Goal: Check status: Check status

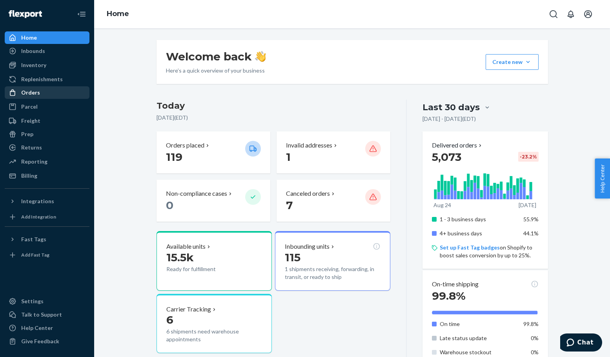
drag, startPoint x: 37, startPoint y: 93, endPoint x: 81, endPoint y: 95, distance: 43.6
click at [37, 93] on div "Orders" at bounding box center [30, 93] width 19 height 8
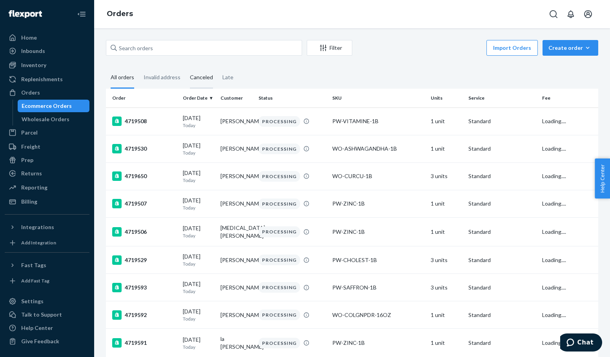
click at [197, 79] on div "Canceled" at bounding box center [201, 78] width 23 height 22
click at [185, 67] on input "Canceled" at bounding box center [185, 67] width 0 height 0
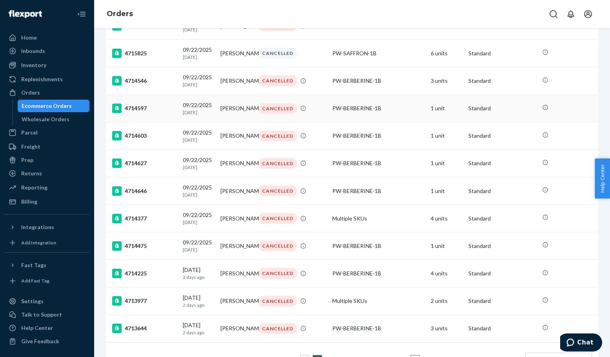
scroll to position [510, 0]
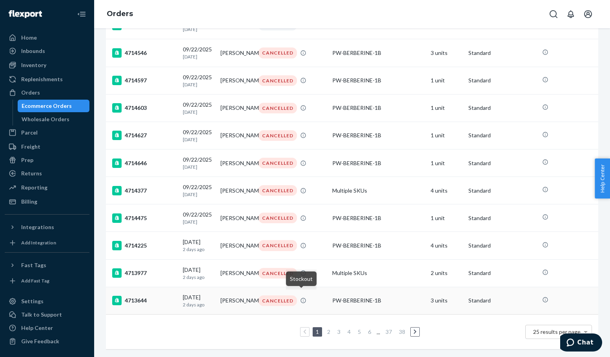
click at [339, 297] on div "PW-BERBERINE-1B" at bounding box center [378, 301] width 92 height 8
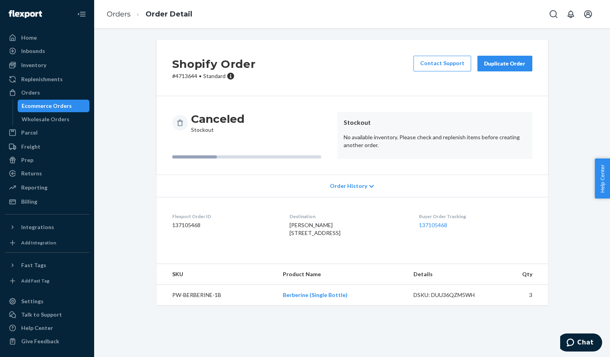
click at [182, 78] on p "# 4713644 • Standard" at bounding box center [214, 76] width 84 height 8
copy p "4713644"
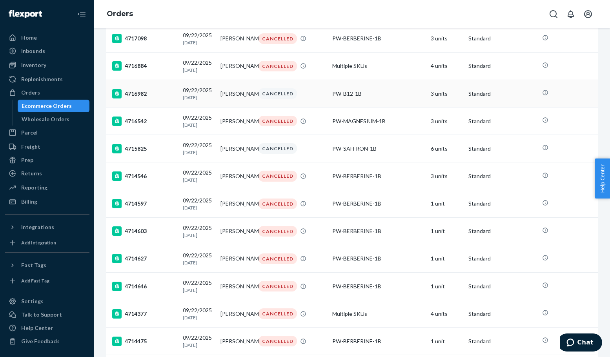
scroll to position [353, 0]
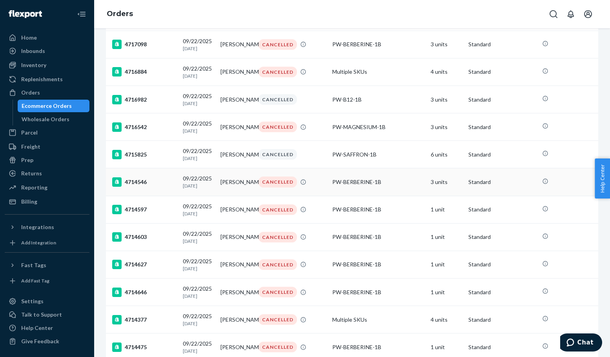
click at [199, 189] on div "[DATE] [DATE]" at bounding box center [198, 182] width 31 height 15
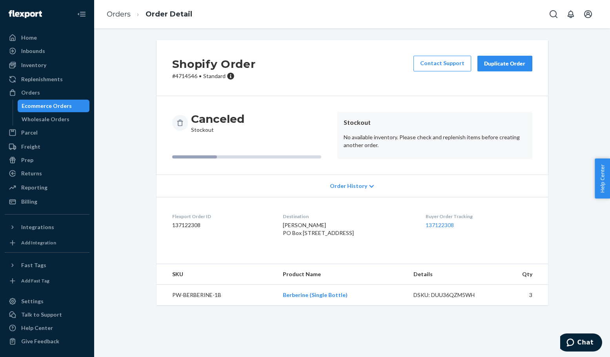
click at [182, 74] on p "# 4714546 • Standard" at bounding box center [214, 76] width 84 height 8
copy p "4714546"
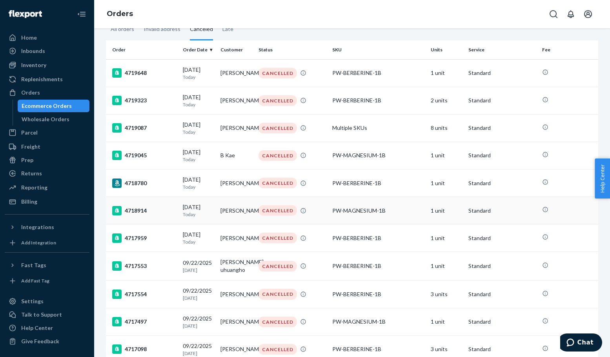
scroll to position [39, 0]
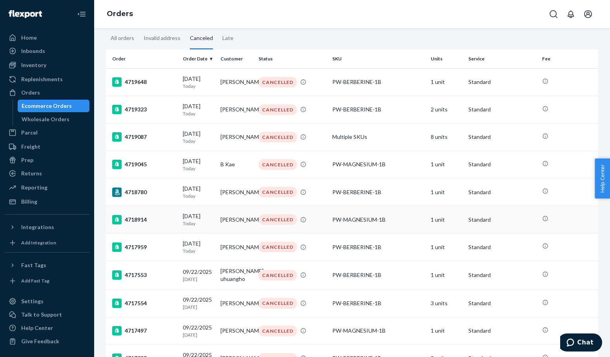
click at [137, 222] on div "4718914" at bounding box center [144, 219] width 64 height 9
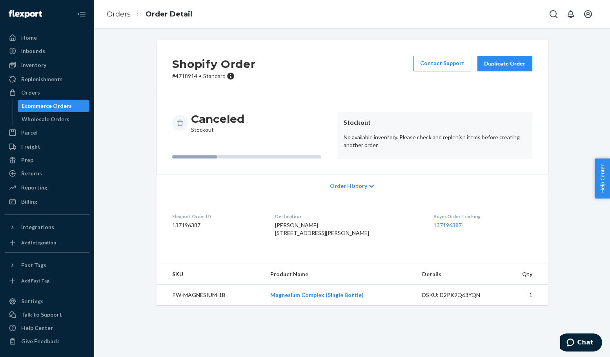
click at [180, 75] on p "# 4718914 • Standard" at bounding box center [214, 76] width 84 height 8
copy p "4718914"
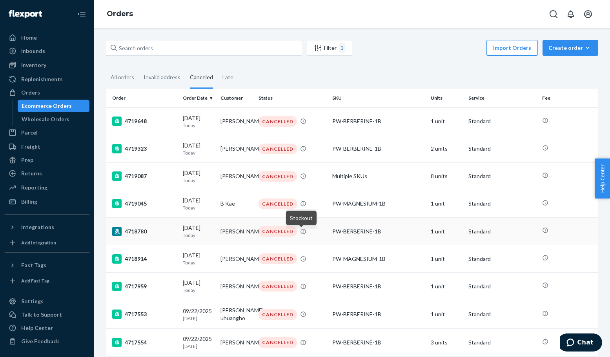
click at [139, 235] on div "4718780" at bounding box center [144, 231] width 64 height 9
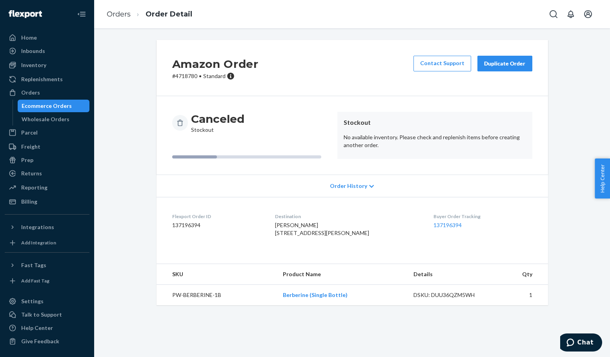
click at [182, 77] on p "# 4718780 • Standard" at bounding box center [215, 76] width 86 height 8
copy p "4718780"
click at [181, 77] on p "# 4718780 • Standard" at bounding box center [215, 76] width 86 height 8
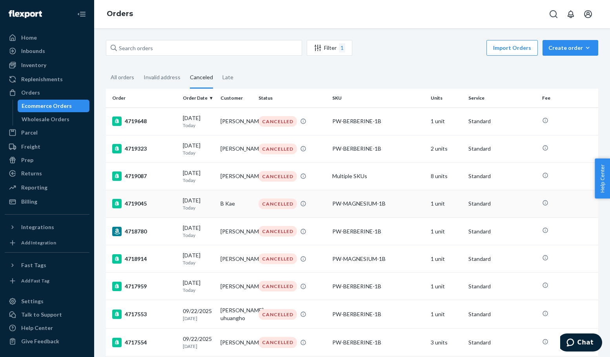
click at [134, 203] on div "4719045" at bounding box center [144, 203] width 64 height 9
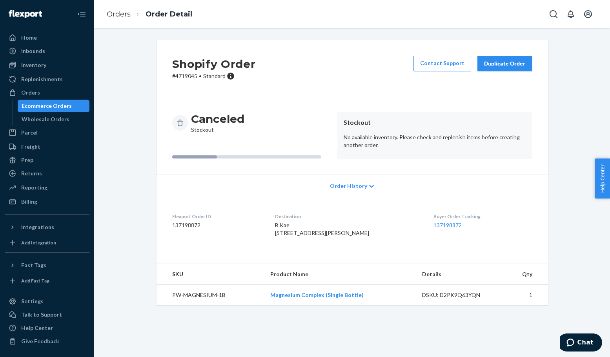
click at [182, 77] on p "# 4719045 • Standard" at bounding box center [214, 76] width 84 height 8
copy p "4719045"
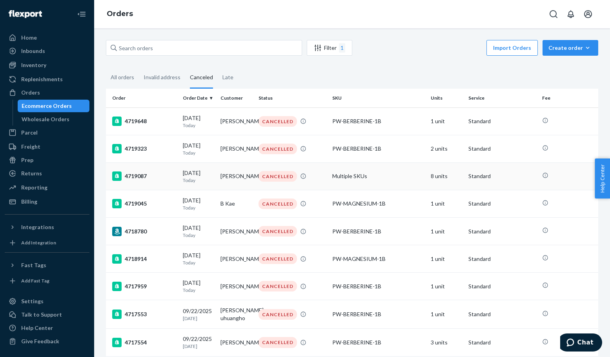
click at [134, 179] on div "4719087" at bounding box center [144, 175] width 64 height 9
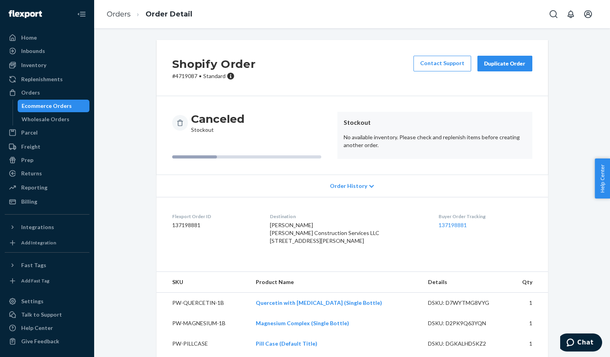
click at [180, 78] on p "# 4719087 • Standard" at bounding box center [214, 76] width 84 height 8
drag, startPoint x: 180, startPoint y: 78, endPoint x: 189, endPoint y: 90, distance: 14.8
click at [180, 78] on p "# 4719087 • Standard" at bounding box center [214, 76] width 84 height 8
copy p "4719087"
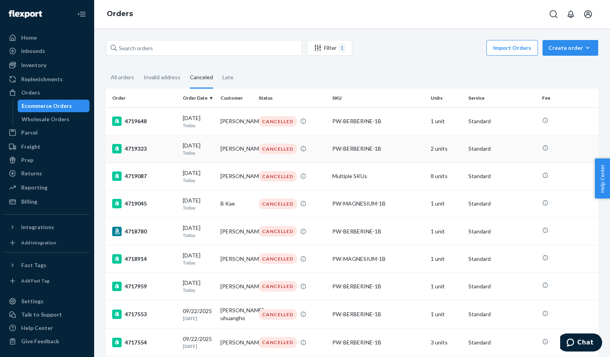
click at [144, 147] on div "4719323" at bounding box center [144, 148] width 64 height 9
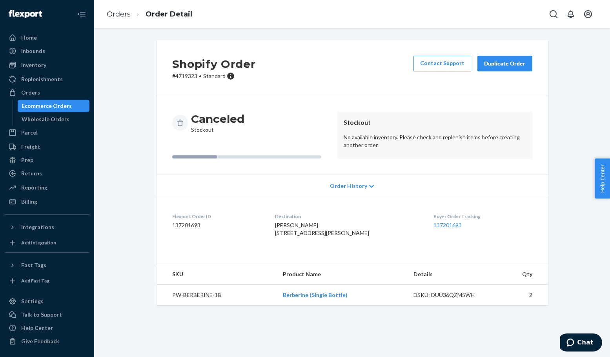
click at [180, 77] on p "# 4719323 • Standard" at bounding box center [214, 76] width 84 height 8
copy p "4719323"
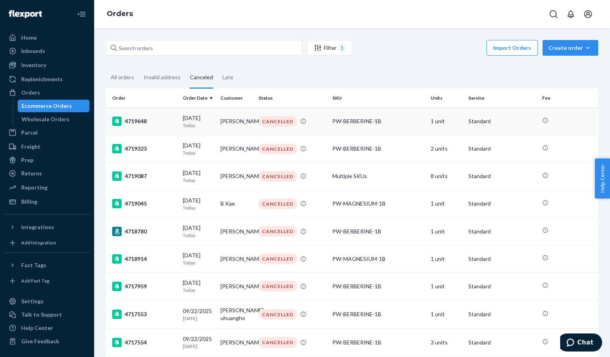
click at [139, 122] on div "4719648" at bounding box center [144, 121] width 64 height 9
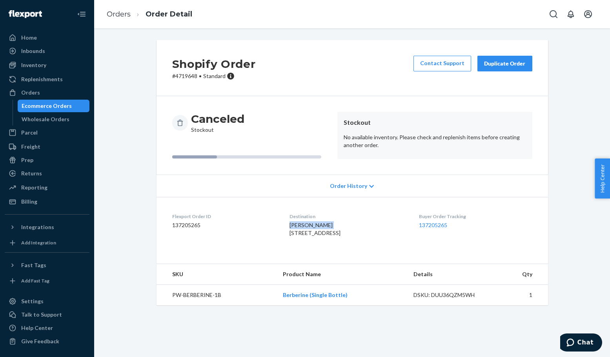
drag, startPoint x: 324, startPoint y: 226, endPoint x: 279, endPoint y: 226, distance: 45.9
click at [279, 226] on dl "Flexport Order ID 137205265 Destination [PERSON_NAME] 697B [GEOGRAPHIC_DATA]-56…" at bounding box center [353, 226] width 392 height 59
copy span "[PERSON_NAME]"
click at [286, 72] on div "Shopify Order # [PHONE_NUMBER] • Standard Contact Support Duplicate Order" at bounding box center [353, 68] width 392 height 56
click at [185, 77] on p "# 4719648 • Standard" at bounding box center [214, 76] width 84 height 8
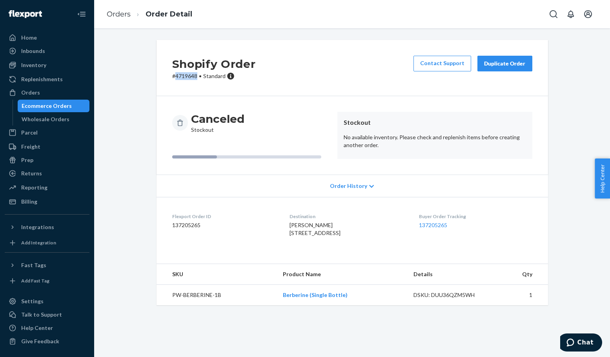
click at [185, 77] on p "# 4719648 • Standard" at bounding box center [214, 76] width 84 height 8
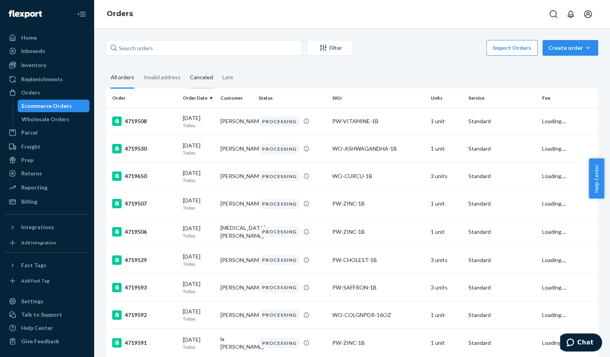
click at [196, 76] on div "Canceled" at bounding box center [201, 78] width 23 height 22
click at [185, 67] on input "Canceled" at bounding box center [185, 67] width 0 height 0
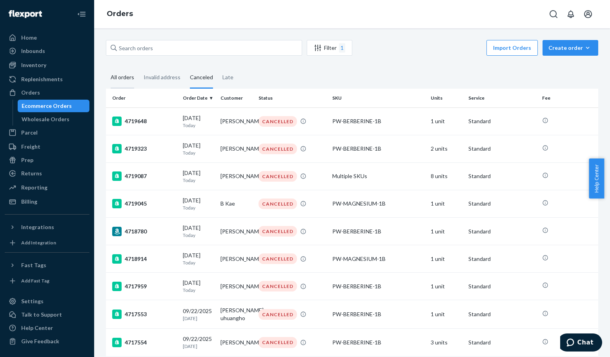
click at [126, 77] on div "All orders" at bounding box center [123, 78] width 24 height 22
click at [106, 67] on input "All orders" at bounding box center [106, 67] width 0 height 0
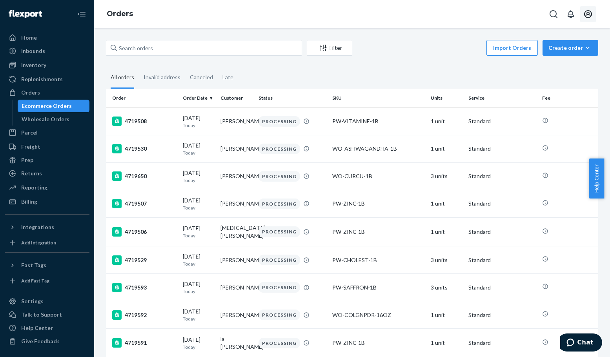
click at [586, 15] on icon "Open account menu" at bounding box center [588, 14] width 8 height 8
click at [562, 77] on div "Log out" at bounding box center [569, 84] width 59 height 15
